Goal: Task Accomplishment & Management: Use online tool/utility

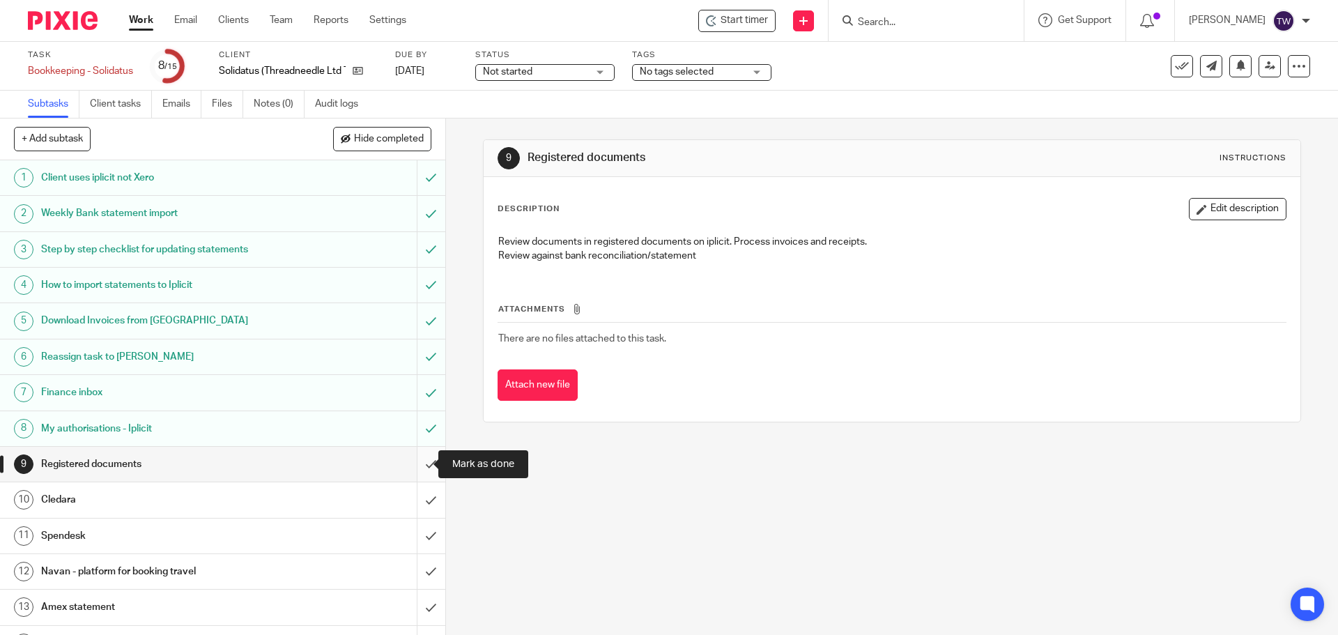
click at [419, 462] on input "submit" at bounding box center [222, 464] width 445 height 35
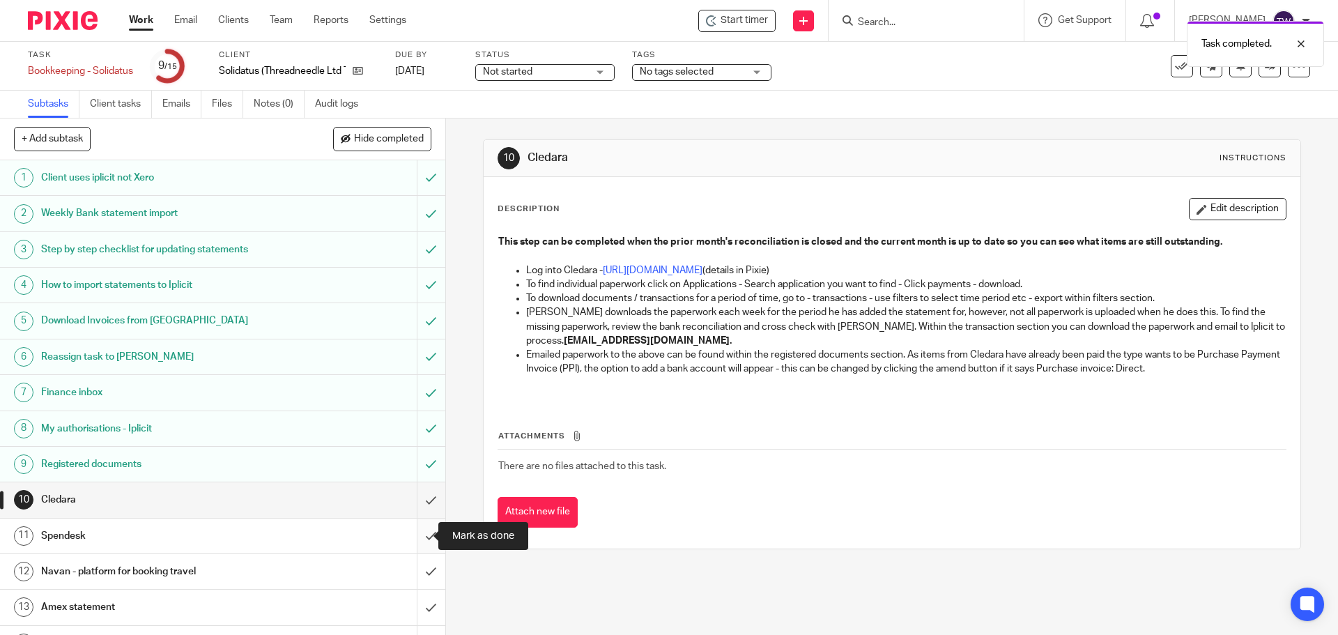
click at [420, 531] on input "submit" at bounding box center [222, 535] width 445 height 35
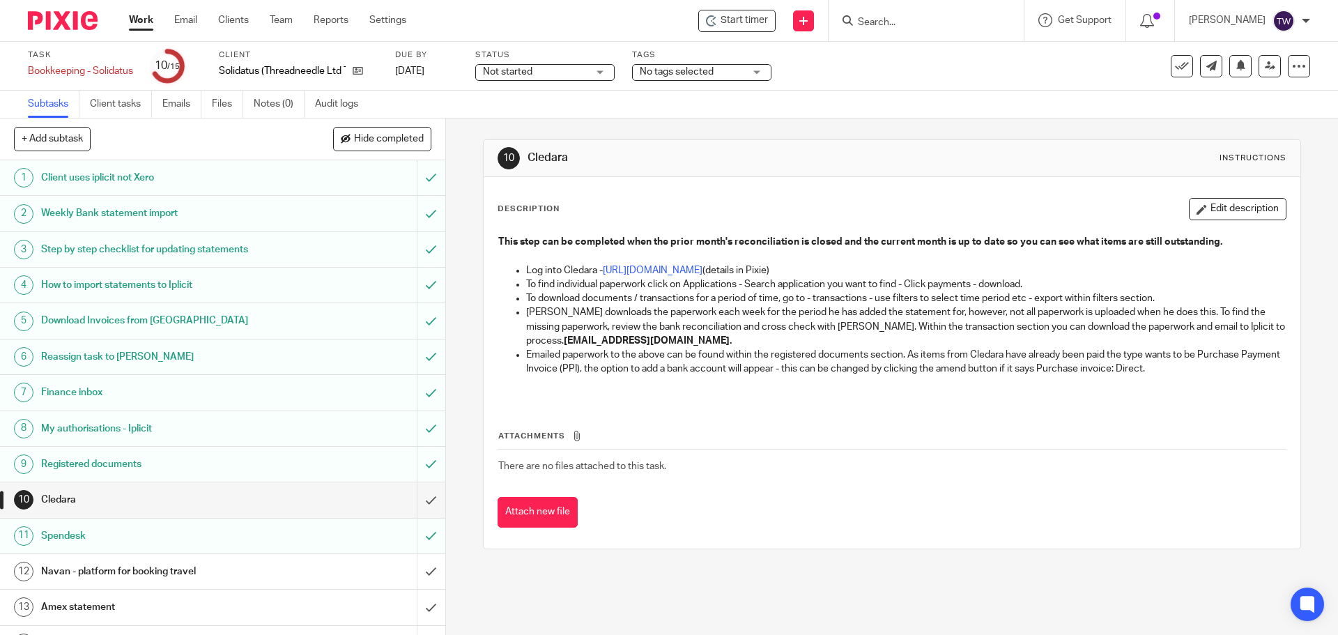
click at [263, 543] on h1 "Spendesk" at bounding box center [161, 535] width 241 height 21
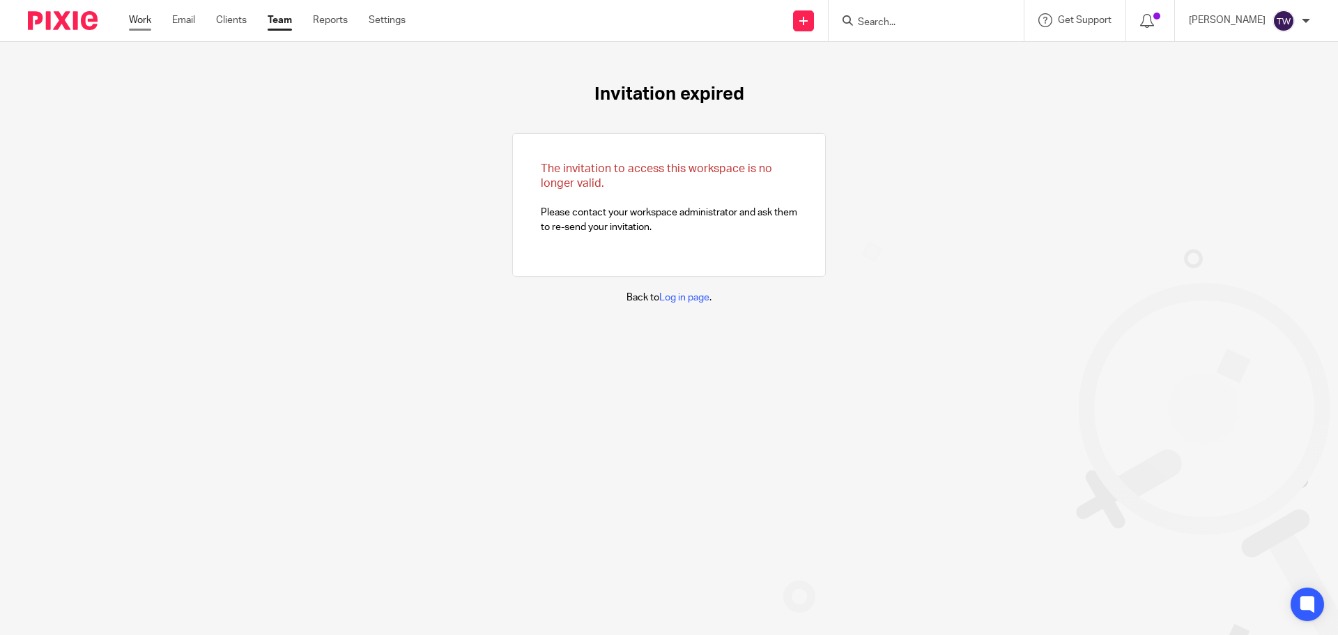
click at [144, 18] on link "Work" at bounding box center [140, 20] width 22 height 14
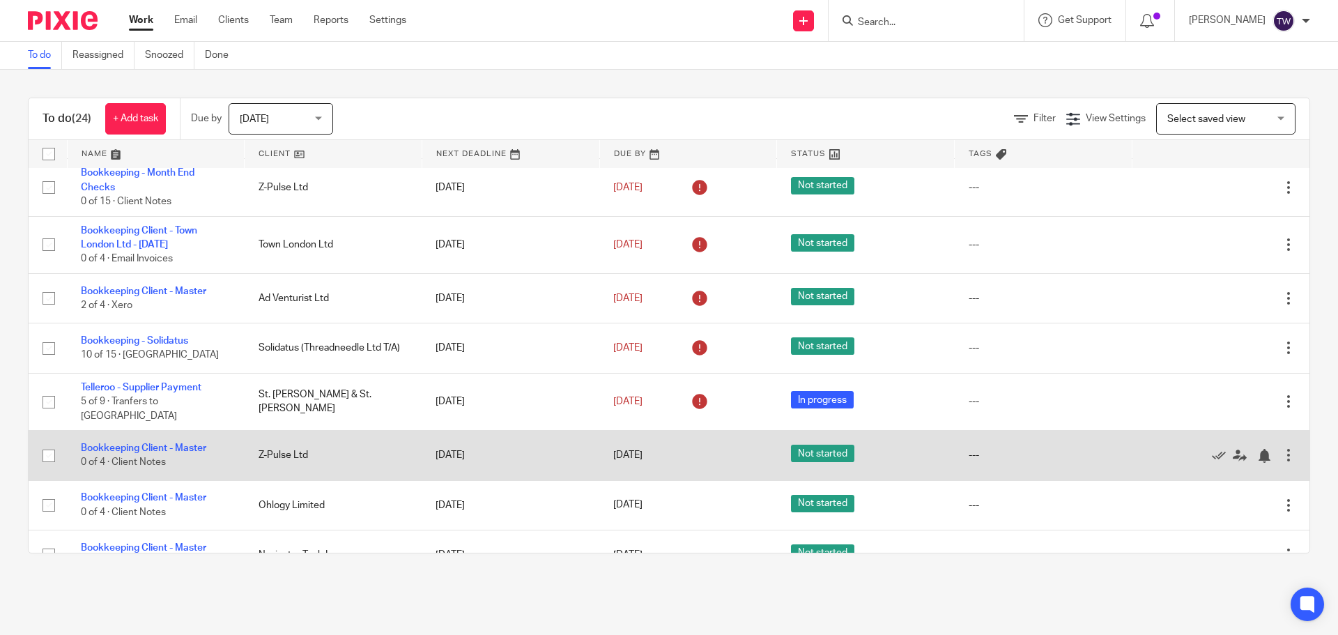
scroll to position [987, 0]
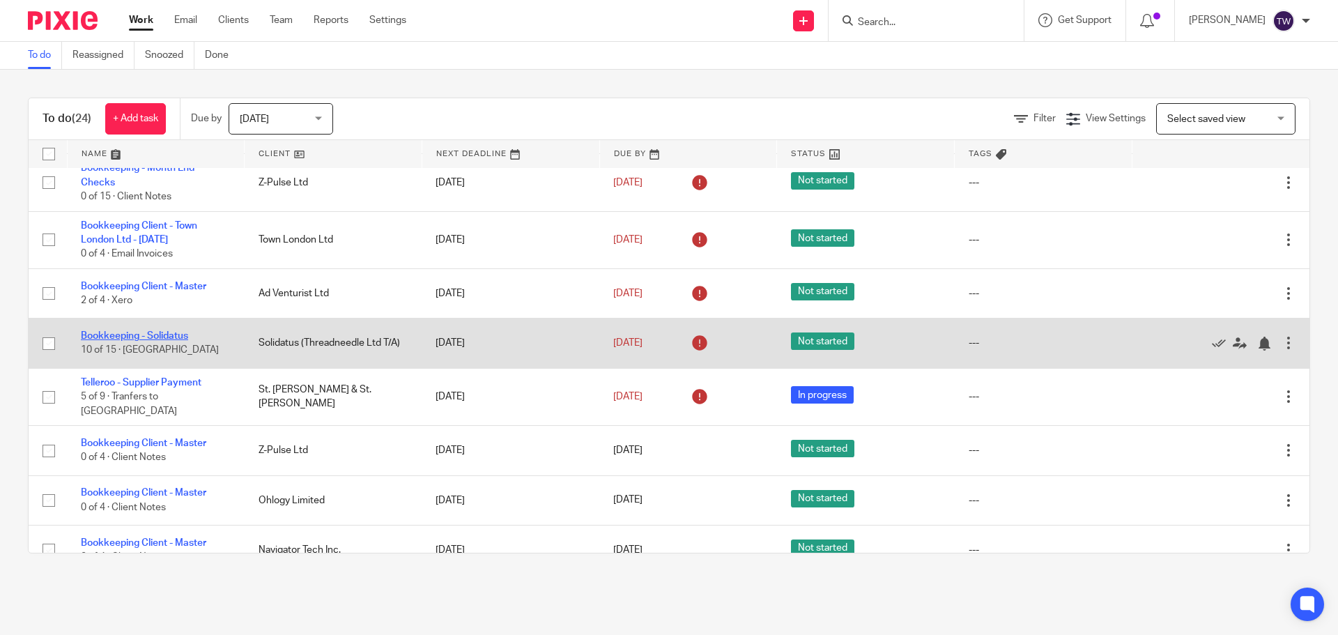
click at [183, 331] on link "Bookkeeping - Solidatus" at bounding box center [134, 336] width 107 height 10
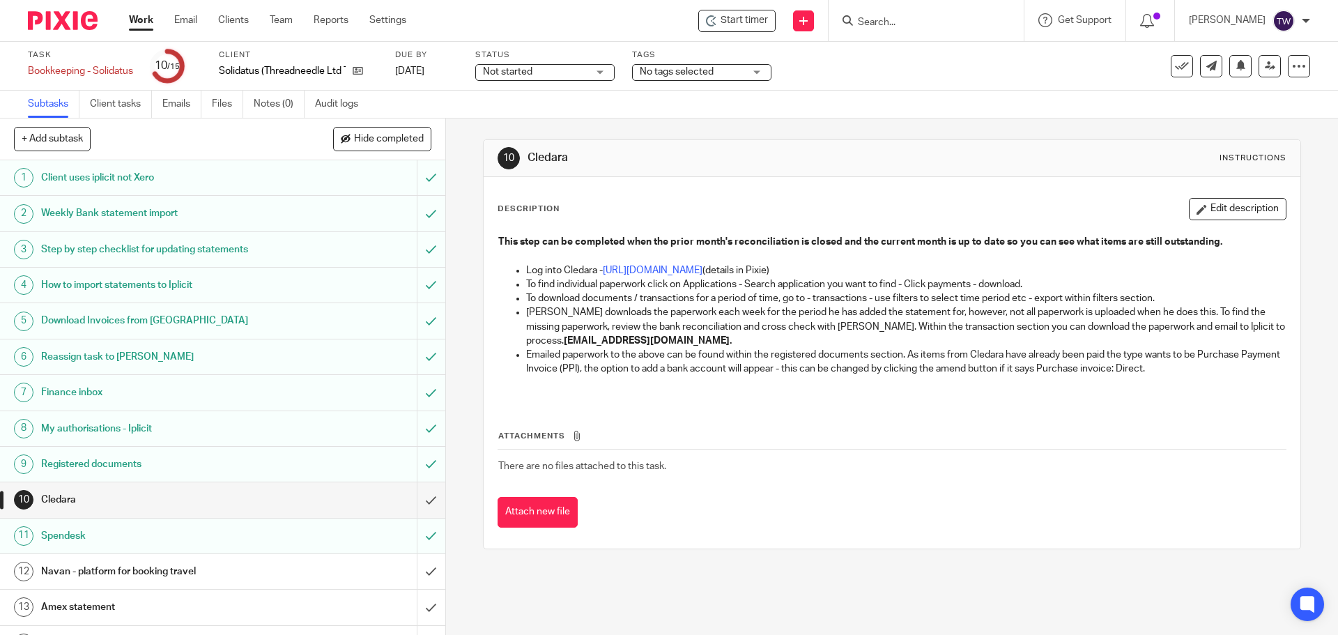
click at [603, 74] on div "Not started Not started" at bounding box center [544, 72] width 139 height 17
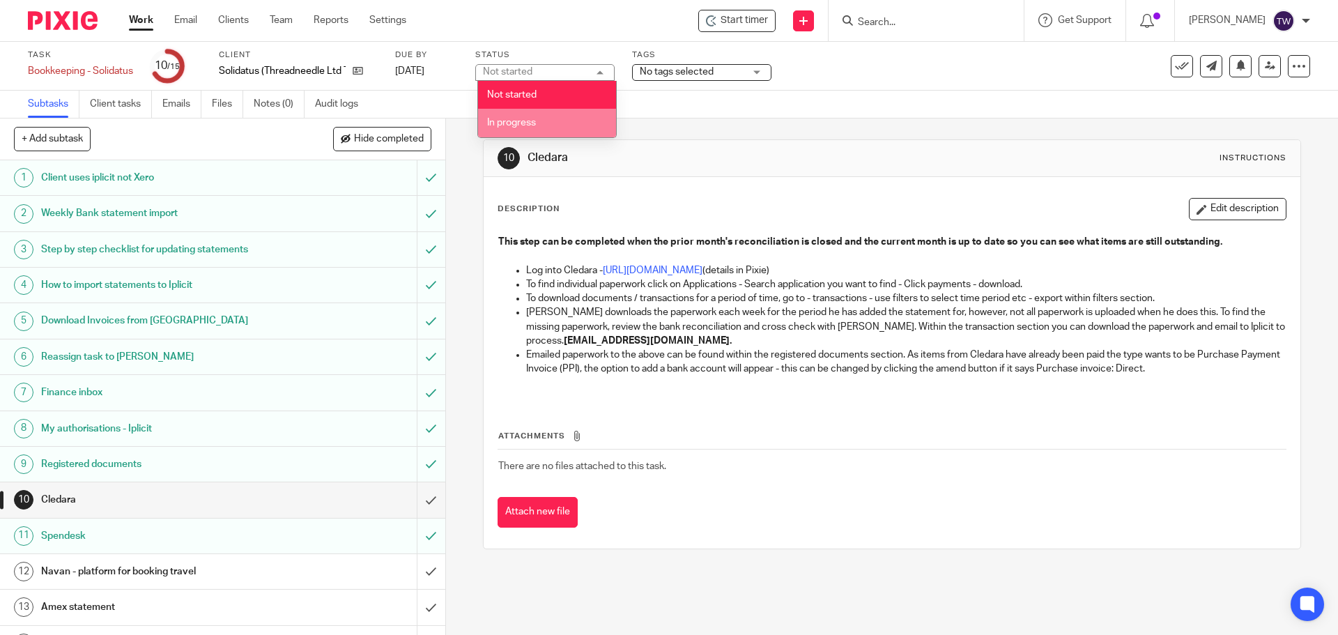
click at [584, 125] on li "In progress" at bounding box center [547, 123] width 138 height 29
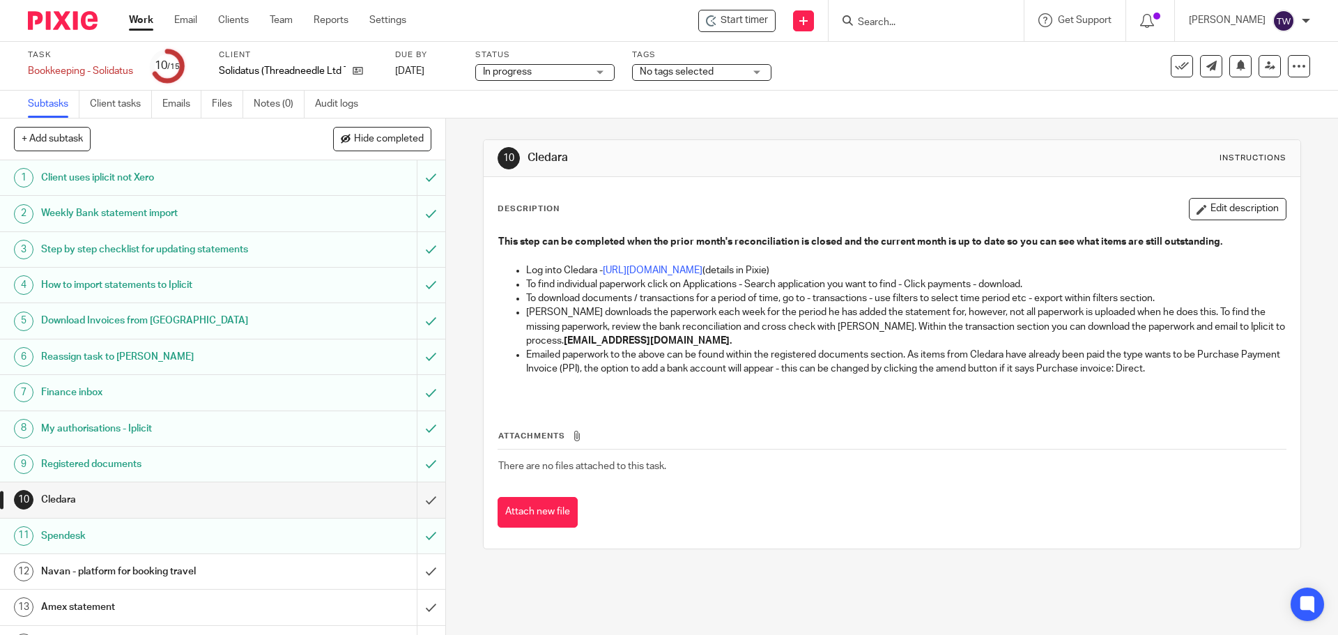
click at [268, 532] on h1 "Spendesk" at bounding box center [161, 535] width 241 height 21
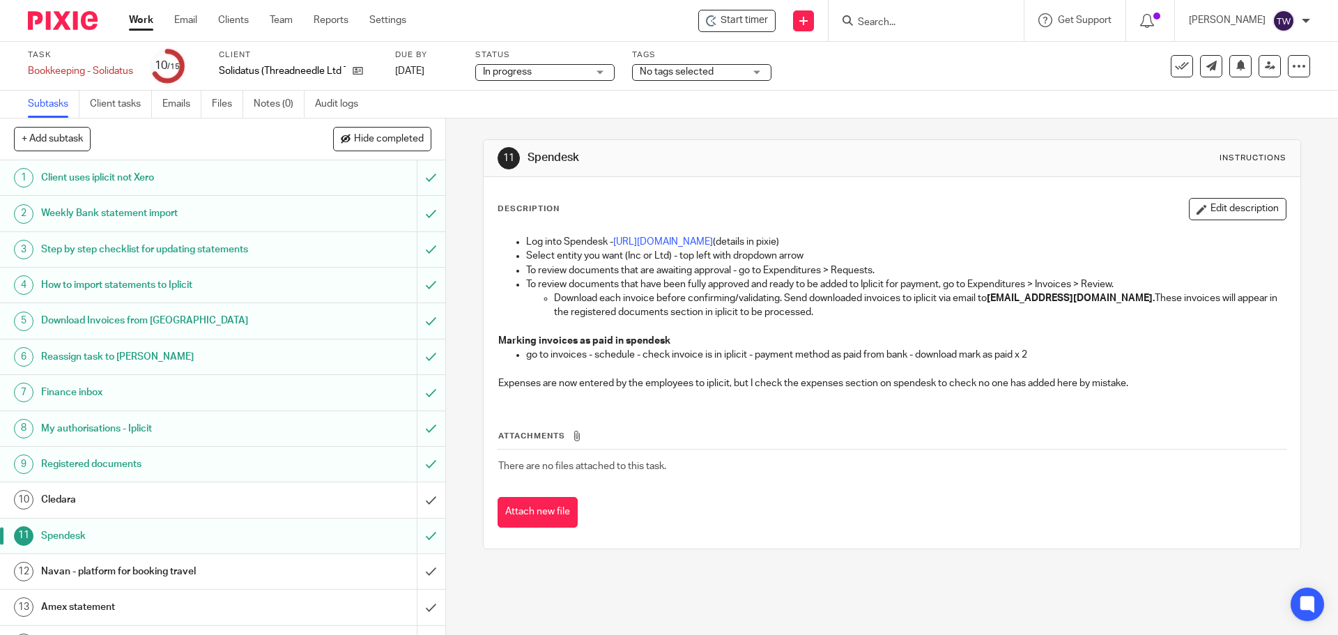
click at [318, 491] on div "Cledara" at bounding box center [222, 499] width 362 height 21
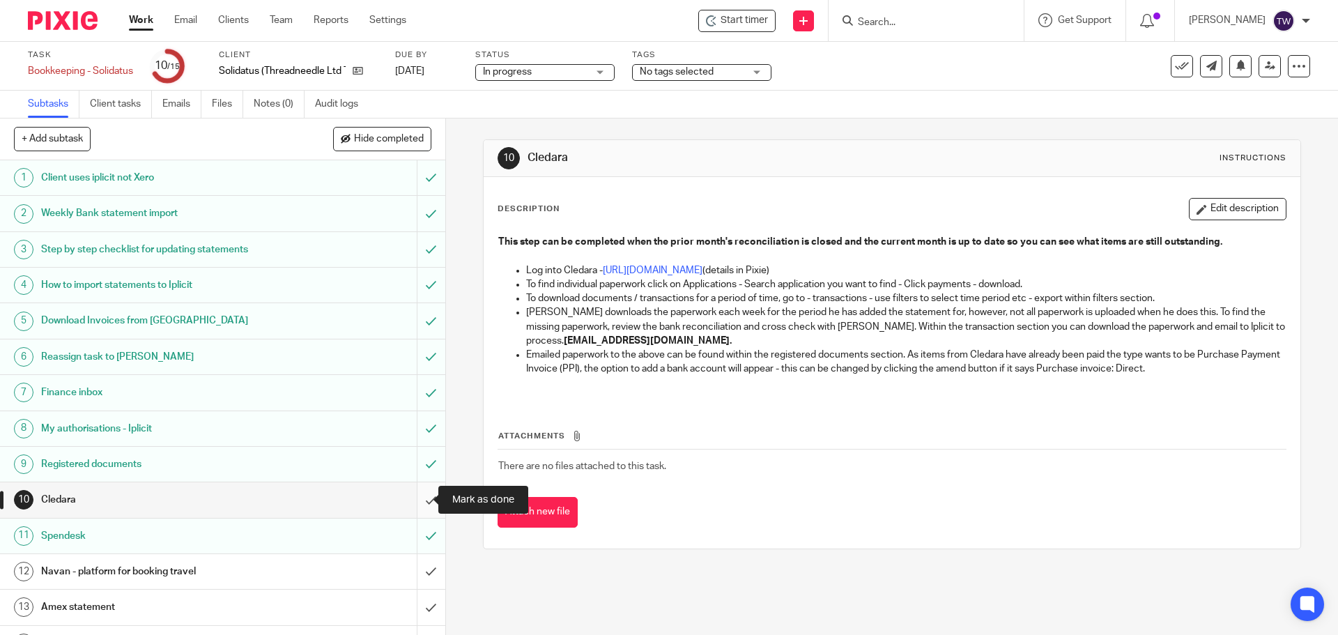
click at [419, 495] on input "submit" at bounding box center [222, 499] width 445 height 35
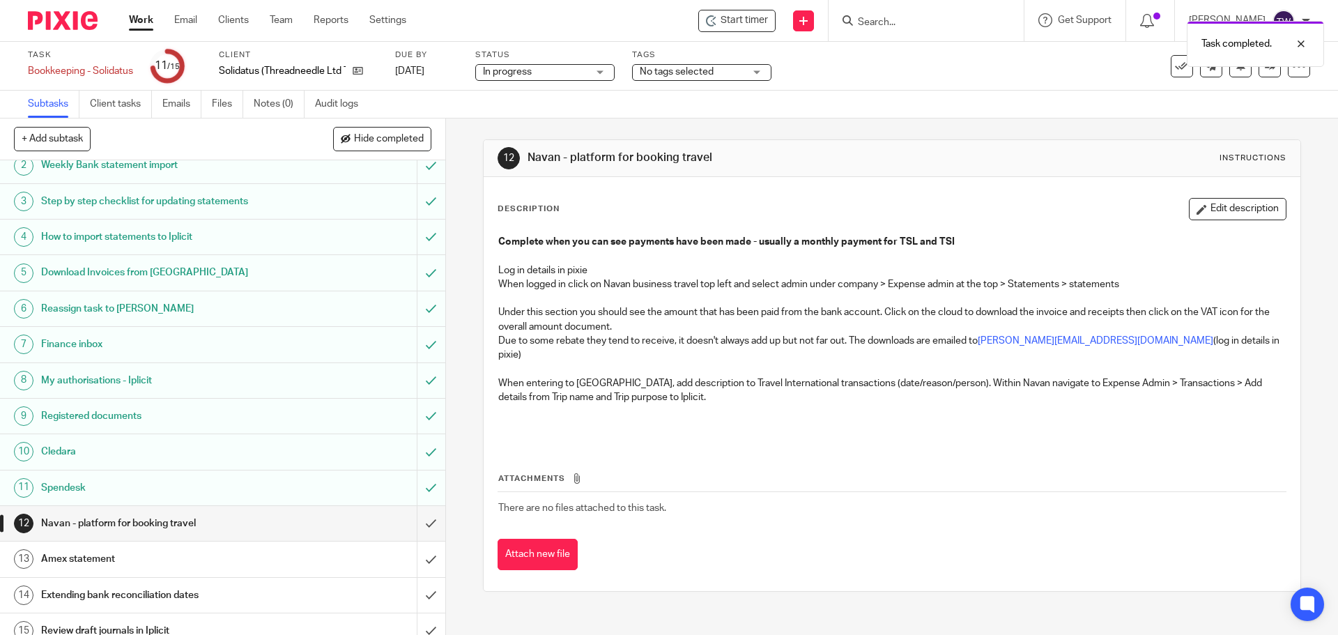
scroll to position [62, 0]
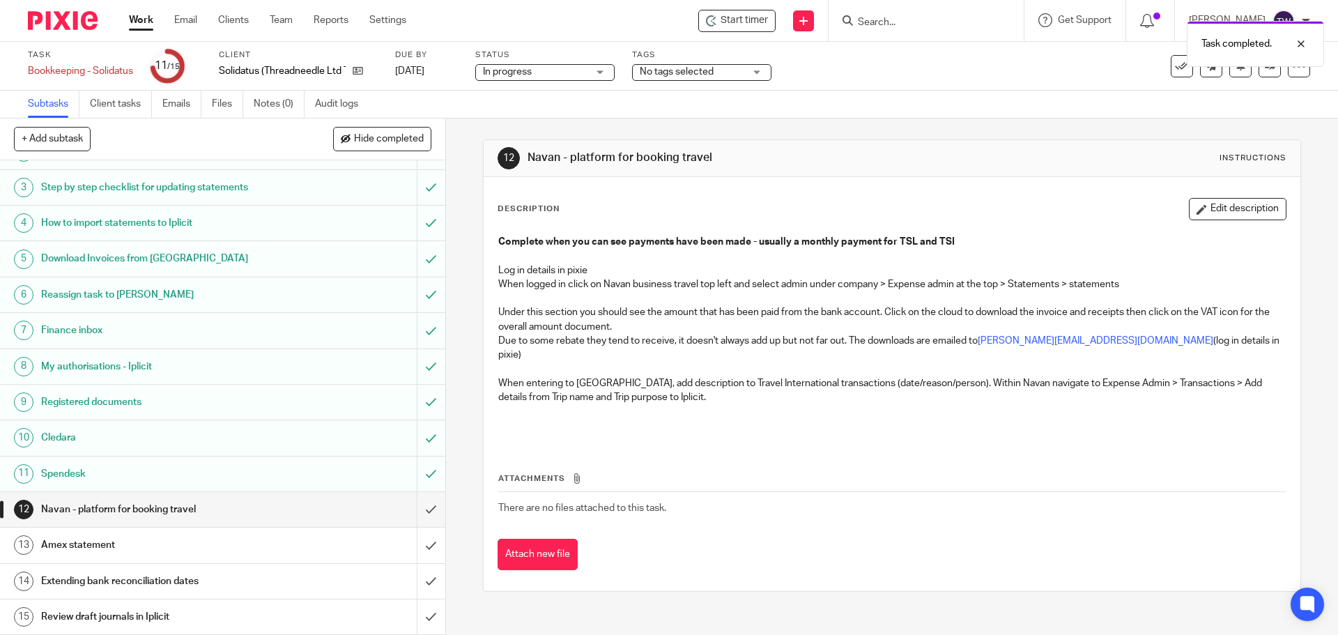
click at [258, 540] on h1 "Amex statement" at bounding box center [161, 544] width 241 height 21
